Goal: Transaction & Acquisition: Purchase product/service

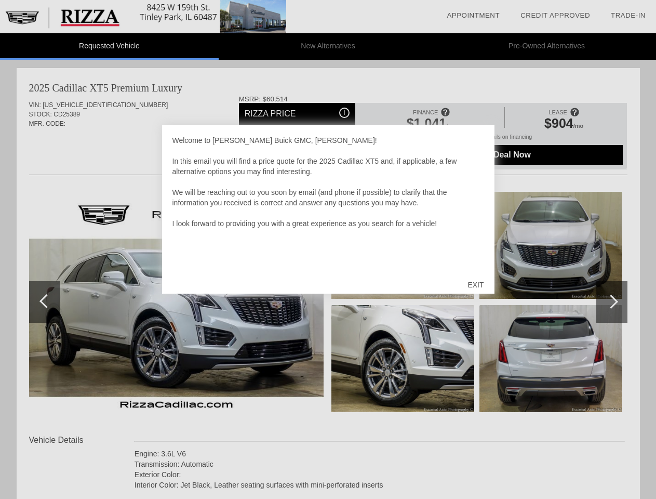
click at [473, 16] on link "Appointment" at bounding box center [473, 15] width 53 height 8
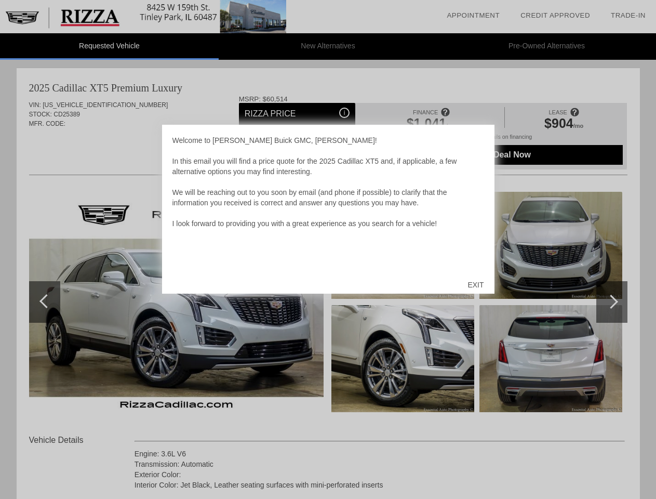
click at [475, 285] on div "EXIT" at bounding box center [475, 284] width 37 height 31
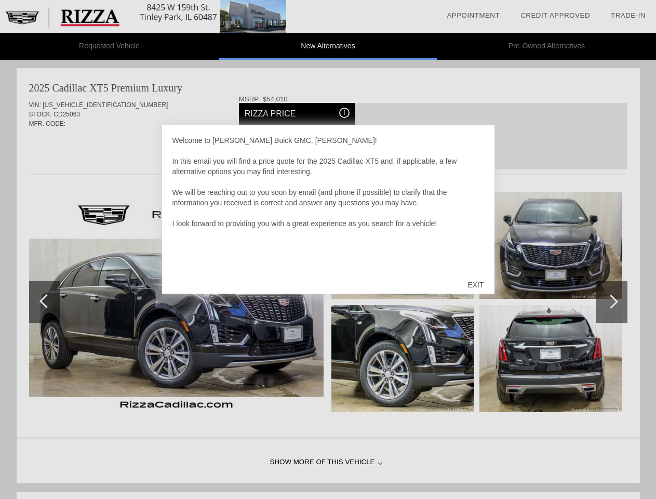
scroll to position [427, 0]
